Goal: Use online tool/utility: Utilize a website feature to perform a specific function

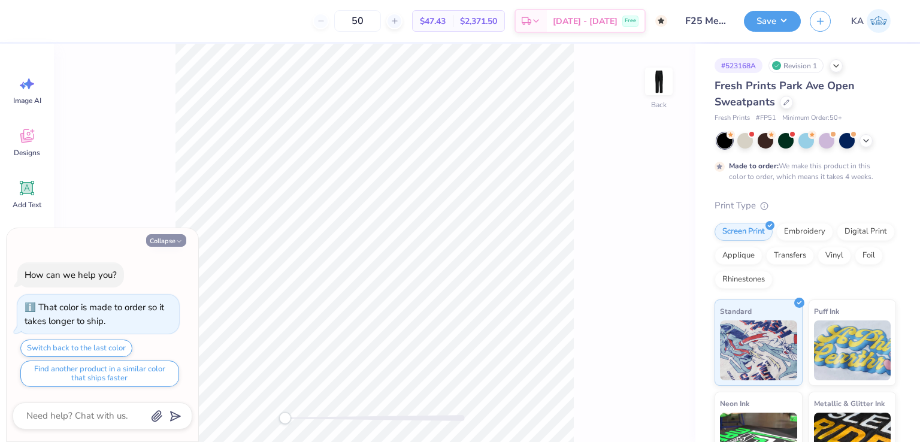
click at [177, 235] on button "Collapse" at bounding box center [166, 240] width 40 height 13
type textarea "x"
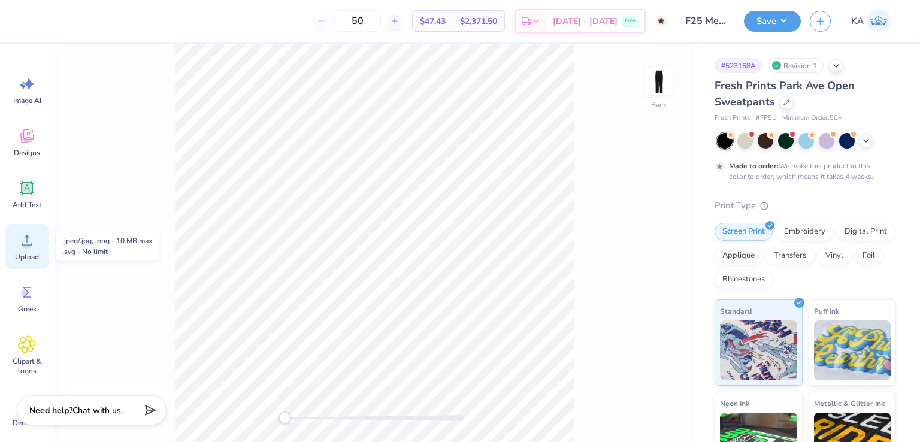
click at [32, 250] on div "Upload" at bounding box center [26, 246] width 43 height 45
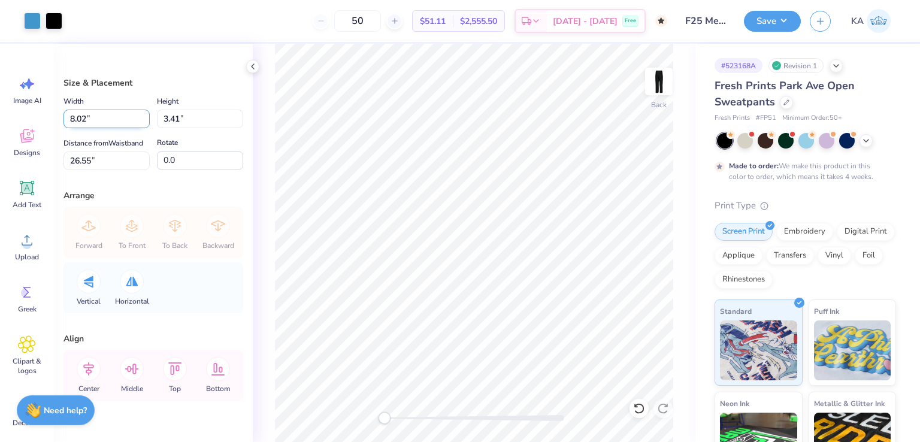
click at [107, 120] on input "8.02" at bounding box center [106, 119] width 86 height 19
type input "5.82"
type input "2.47"
click at [108, 170] on input "27.01" at bounding box center [106, 161] width 86 height 19
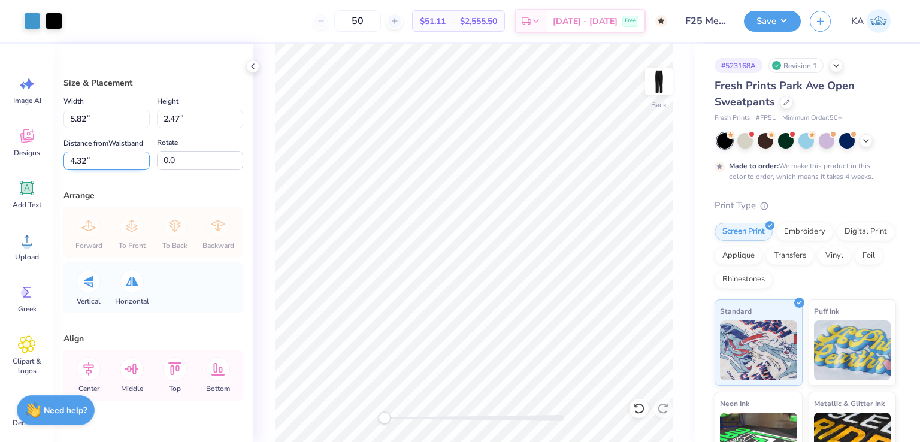
type input "4.32"
click at [92, 374] on icon at bounding box center [89, 369] width 24 height 24
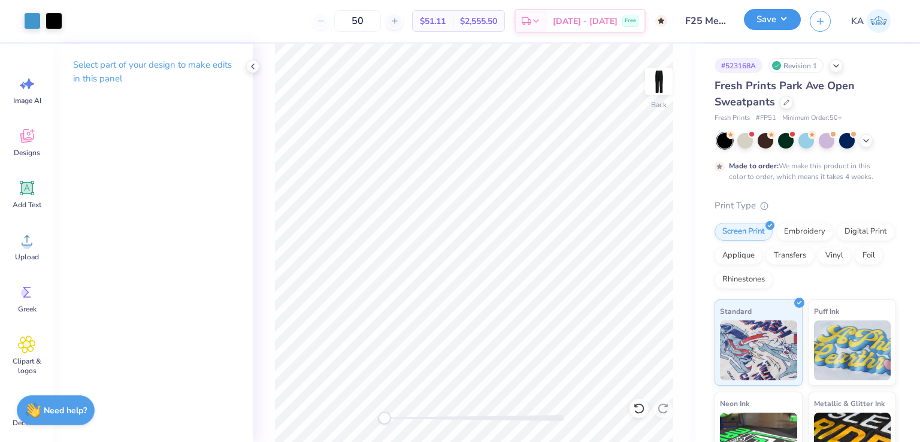
click at [776, 10] on button "Save" at bounding box center [772, 19] width 57 height 21
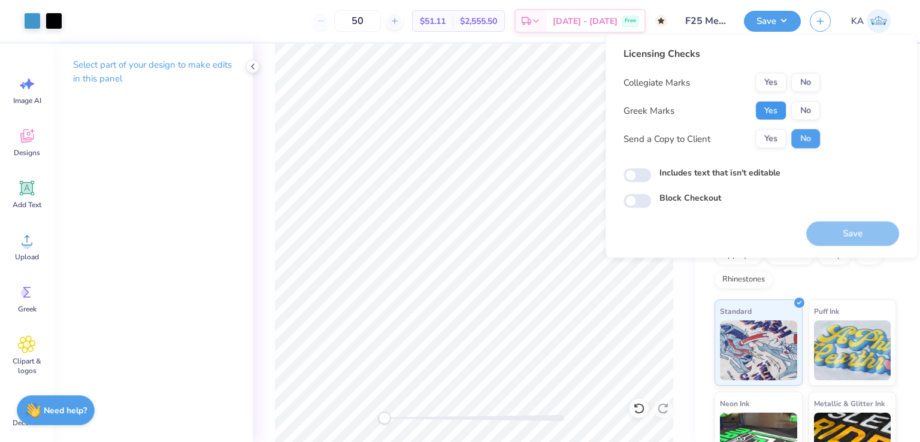
click at [781, 104] on button "Yes" at bounding box center [770, 110] width 31 height 19
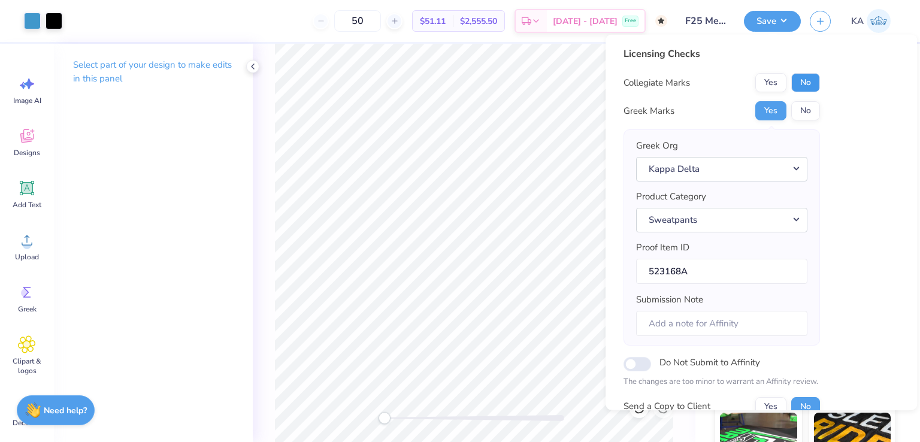
click at [807, 84] on button "No" at bounding box center [805, 82] width 29 height 19
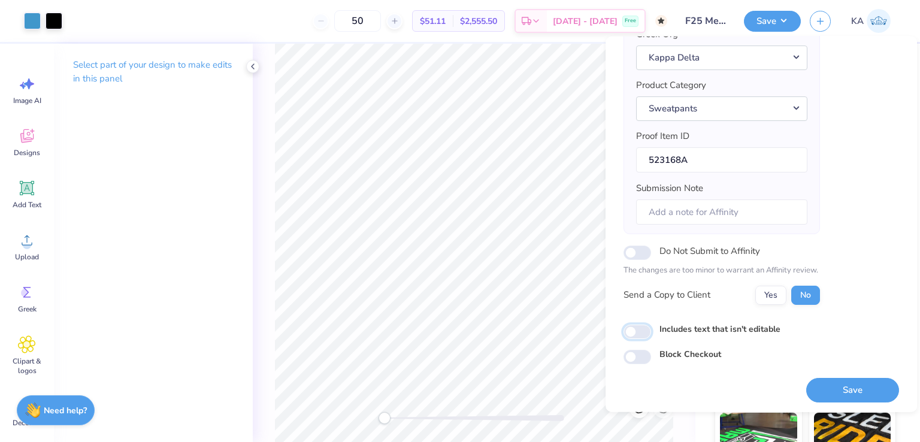
click at [647, 331] on input "Includes text that isn't editable" at bounding box center [637, 332] width 28 height 14
checkbox input "true"
click at [816, 391] on button "Save" at bounding box center [852, 389] width 93 height 25
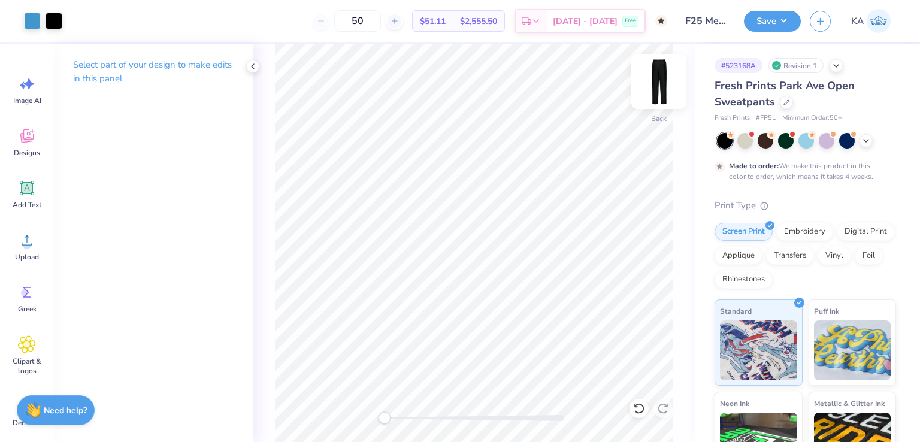
click at [668, 88] on img at bounding box center [659, 81] width 48 height 48
click at [647, 80] on img at bounding box center [659, 81] width 48 height 48
click at [777, 22] on button "Save" at bounding box center [772, 19] width 57 height 21
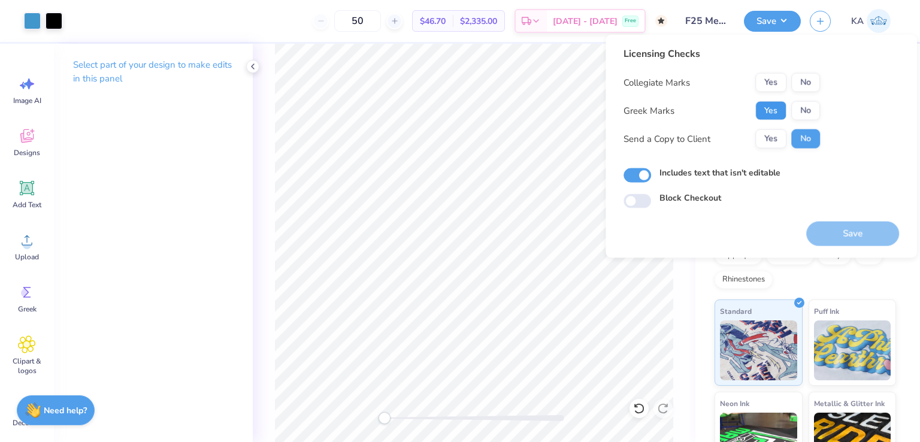
click at [776, 108] on button "Yes" at bounding box center [770, 110] width 31 height 19
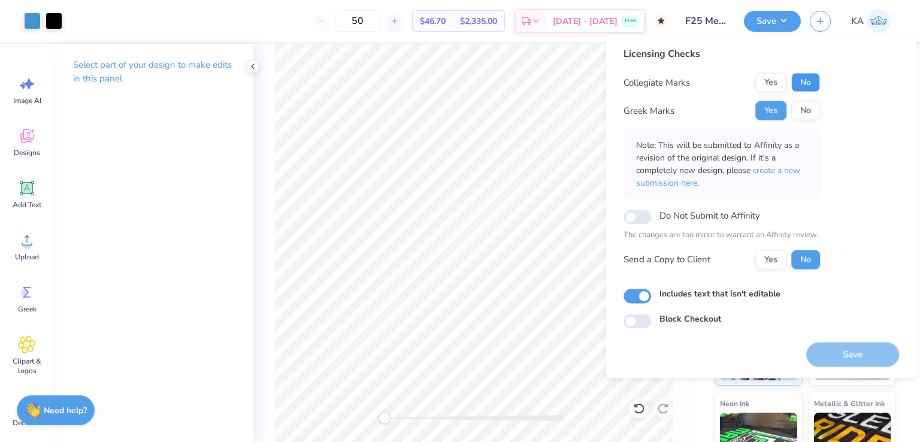
click at [810, 81] on button "No" at bounding box center [805, 82] width 29 height 19
click at [859, 356] on button "Save" at bounding box center [852, 354] width 93 height 25
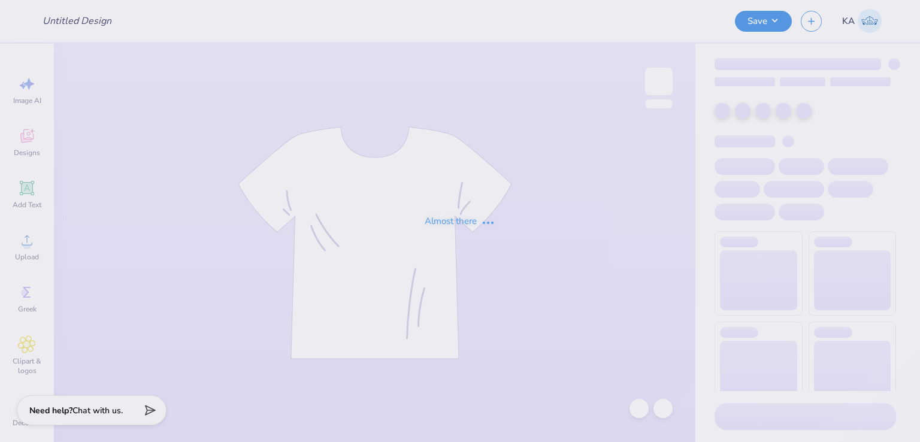
type input "hoco idea"
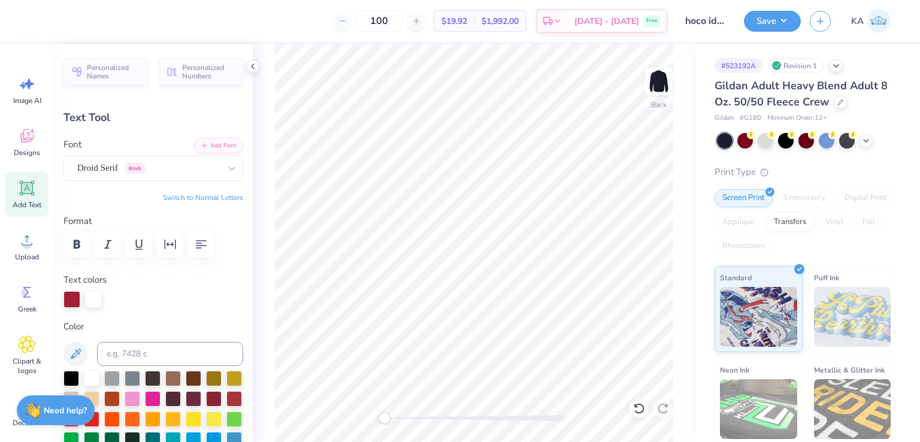
scroll to position [10, 2]
paste textarea
type textarea "ΑΧΩ Χ ΔΤΔ"
click at [255, 66] on icon at bounding box center [253, 67] width 10 height 10
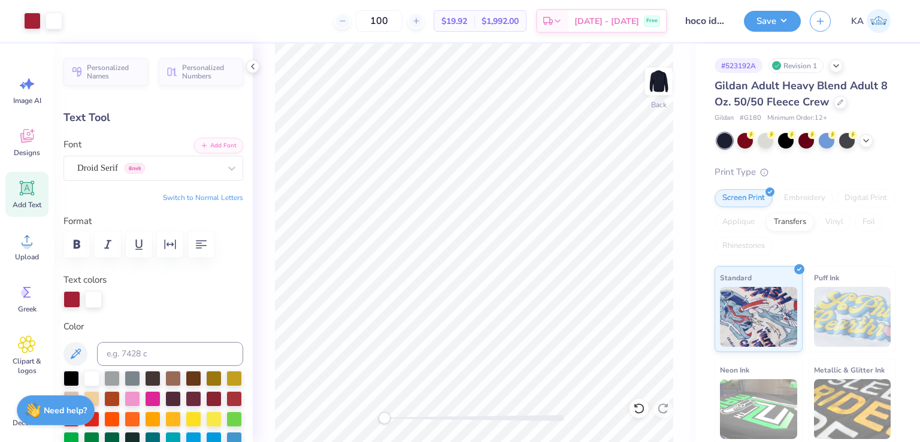
type input "8.73"
type input "1.28"
type input "15.24"
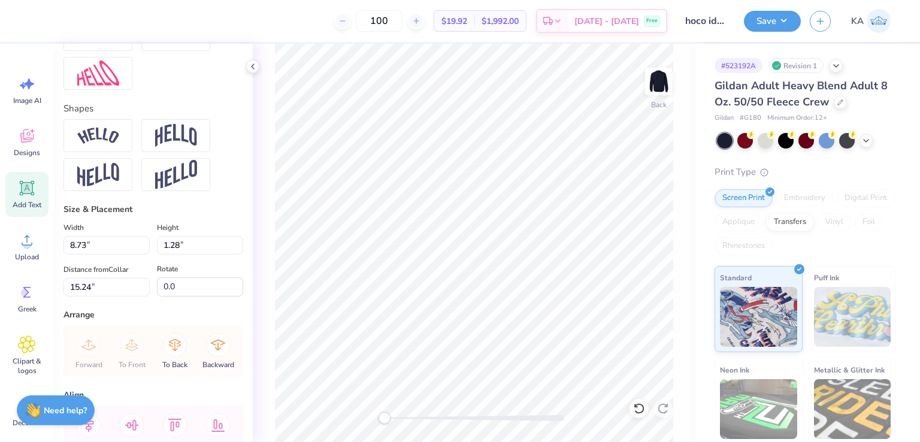
scroll to position [613, 0]
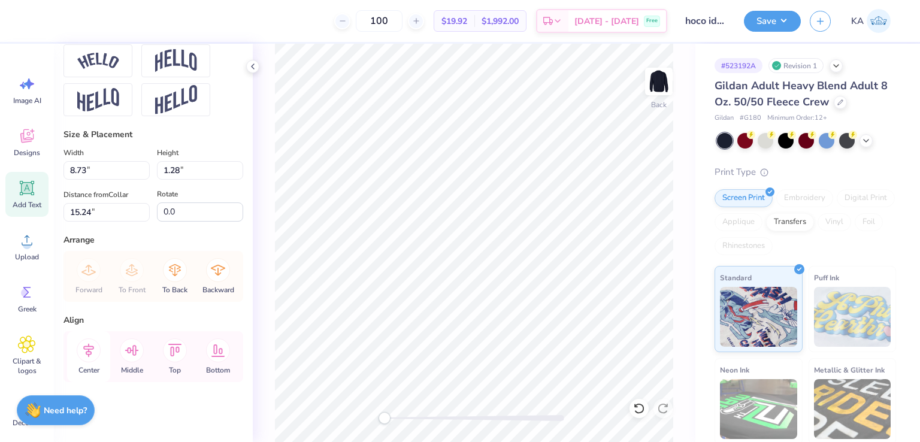
click at [91, 353] on icon at bounding box center [88, 351] width 11 height 14
click at [252, 69] on icon at bounding box center [253, 67] width 10 height 10
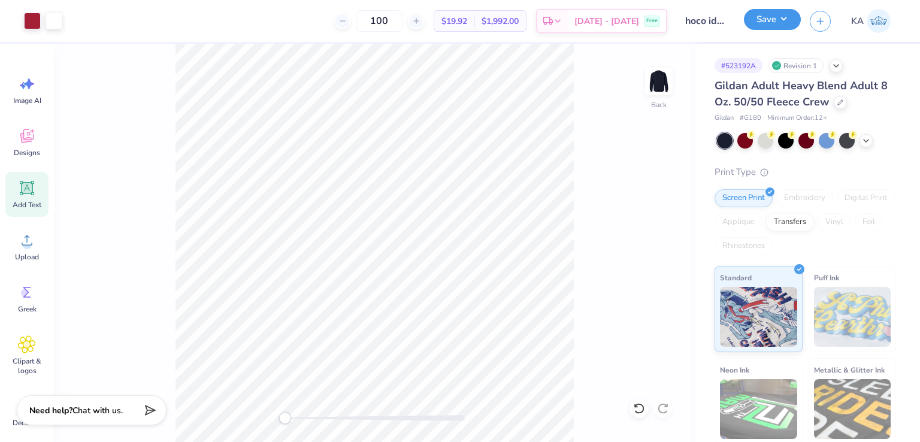
click at [781, 29] on button "Save" at bounding box center [772, 19] width 57 height 21
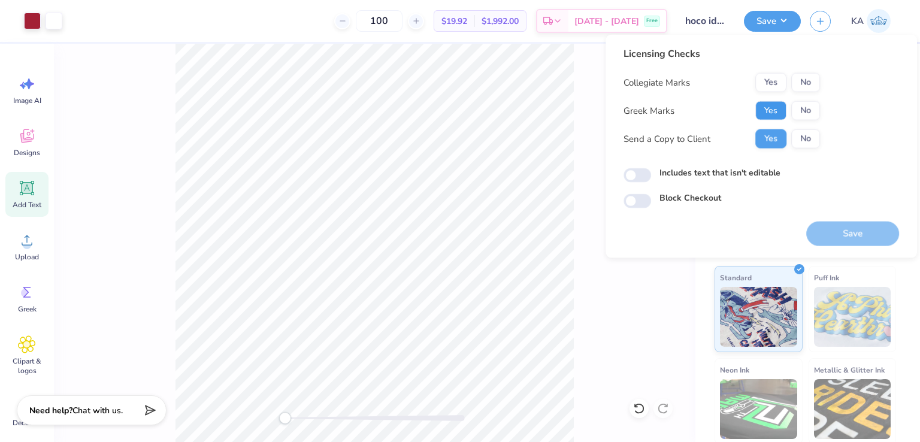
click at [772, 104] on button "Yes" at bounding box center [770, 110] width 31 height 19
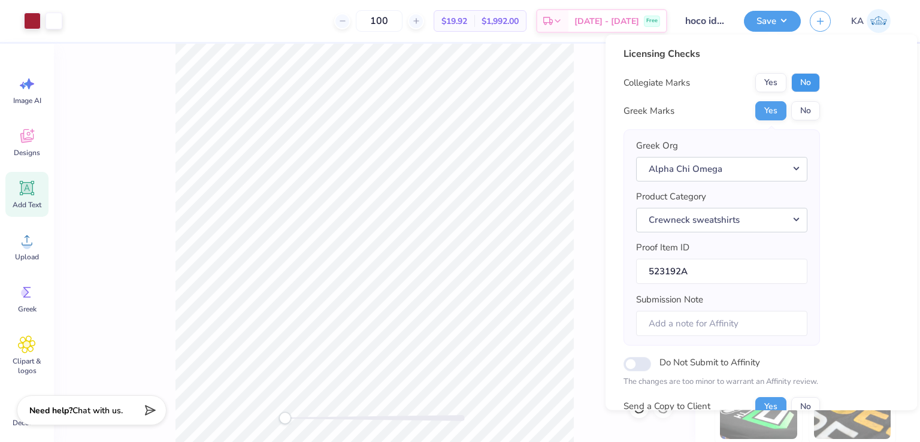
click at [800, 85] on button "No" at bounding box center [805, 82] width 29 height 19
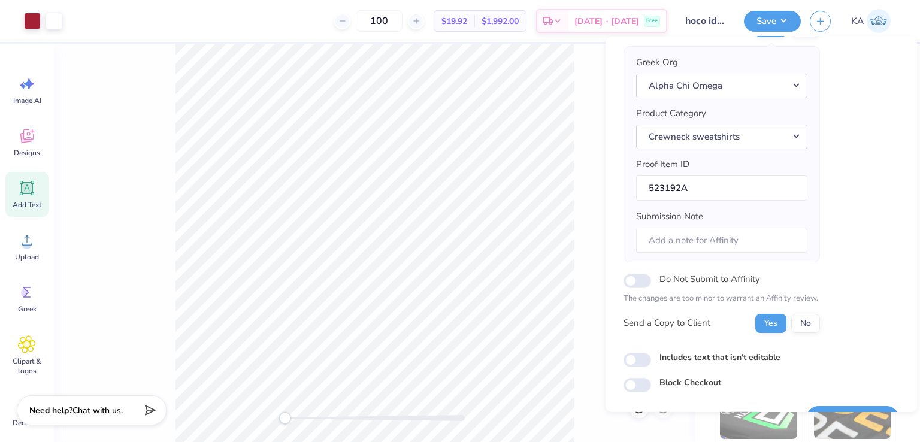
scroll to position [113, 0]
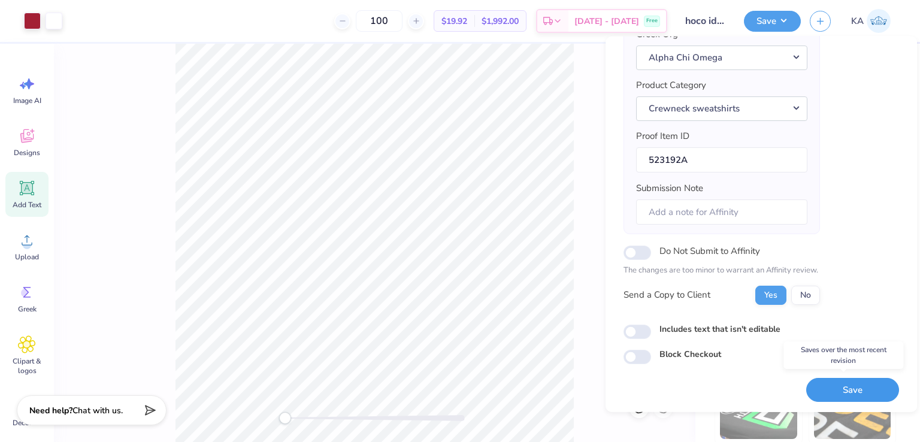
click at [829, 382] on button "Save" at bounding box center [852, 389] width 93 height 25
